Goal: Download file/media

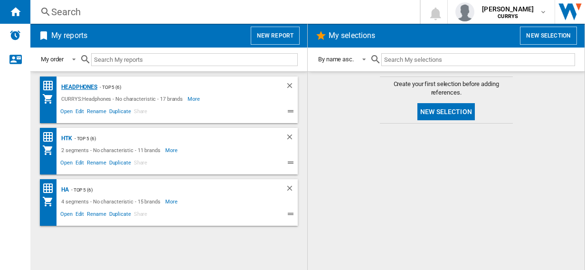
click at [83, 85] on div "Headphones" at bounding box center [78, 87] width 38 height 12
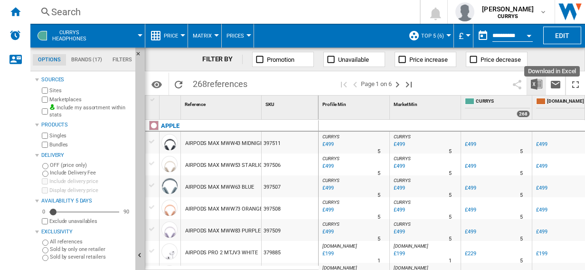
click at [536, 84] on img "Download in Excel" at bounding box center [536, 83] width 11 height 11
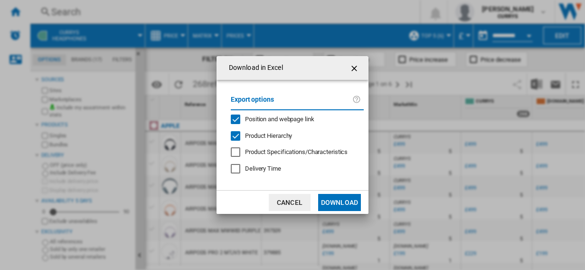
click at [333, 201] on button "Download" at bounding box center [339, 202] width 43 height 17
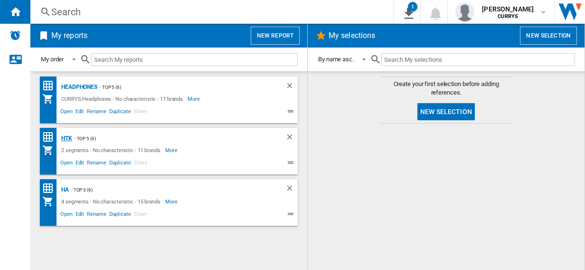
click at [68, 139] on div "HTK" at bounding box center [65, 138] width 13 height 12
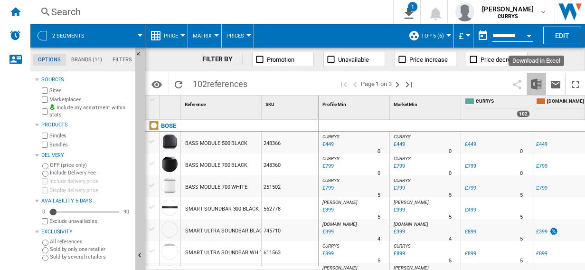
click at [536, 82] on img "Download in Excel" at bounding box center [536, 83] width 11 height 11
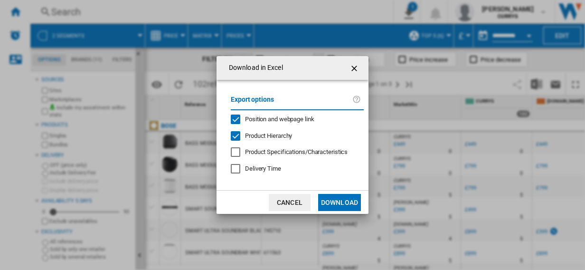
click at [343, 199] on button "Download" at bounding box center [339, 202] width 43 height 17
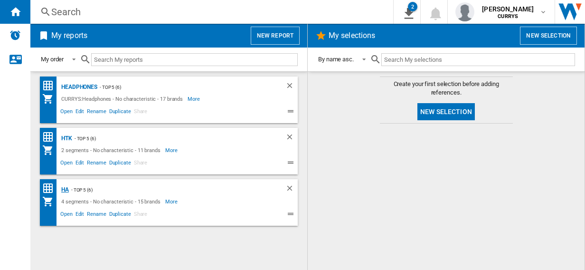
click at [65, 188] on div "HA" at bounding box center [64, 190] width 10 height 12
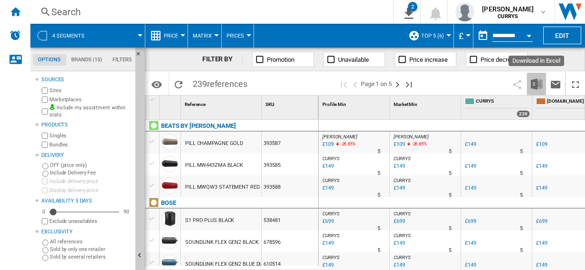
click at [537, 84] on img "Download in Excel" at bounding box center [536, 83] width 11 height 11
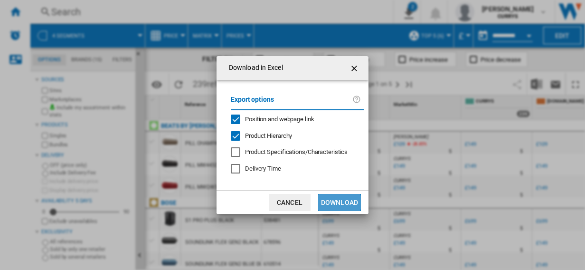
click at [338, 202] on button "Download" at bounding box center [339, 202] width 43 height 17
